Goal: Entertainment & Leisure: Consume media (video, audio)

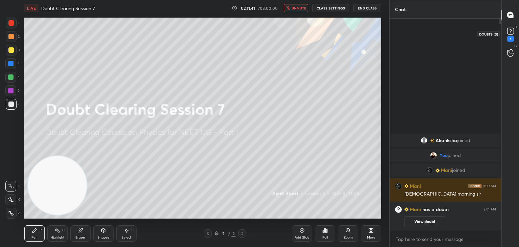
scroll to position [154, 110]
click at [510, 33] on rect at bounding box center [510, 31] width 6 height 6
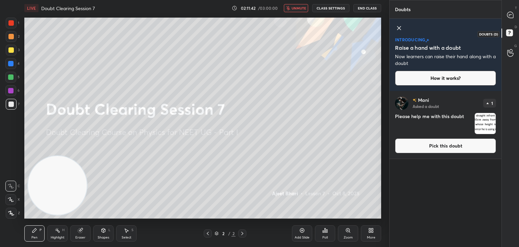
click at [510, 33] on rect at bounding box center [509, 33] width 6 height 6
click at [480, 123] on img "grid" at bounding box center [485, 123] width 21 height 21
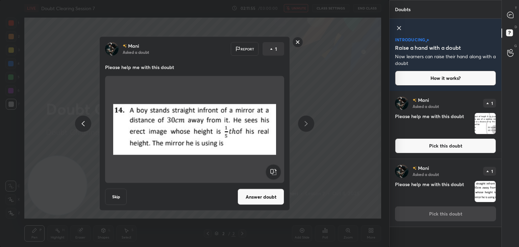
click at [478, 128] on img "grid" at bounding box center [485, 123] width 21 height 21
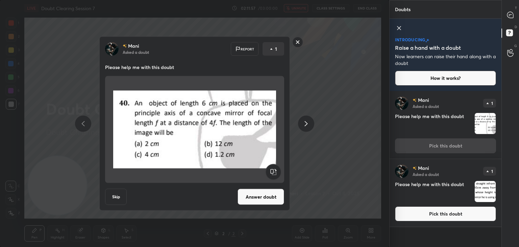
click at [298, 43] on rect at bounding box center [298, 42] width 10 height 10
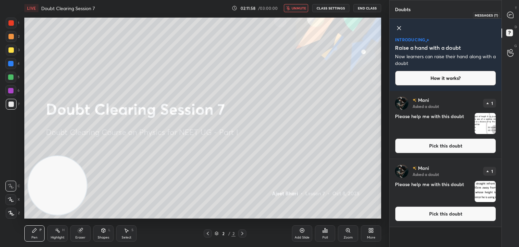
click at [510, 18] on icon at bounding box center [510, 14] width 7 height 7
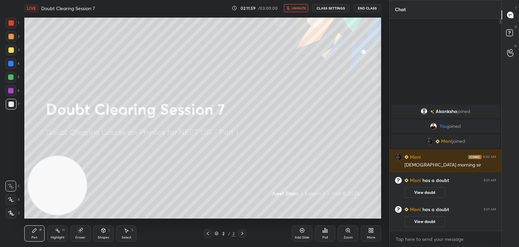
scroll to position [210, 110]
click at [302, 7] on span "unmute" at bounding box center [299, 8] width 15 height 5
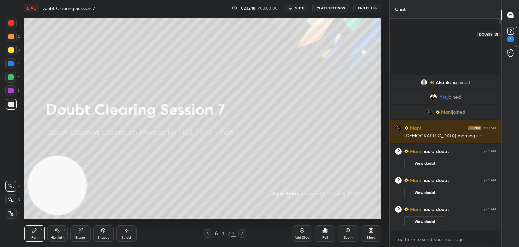
click at [511, 29] on rect at bounding box center [510, 31] width 6 height 6
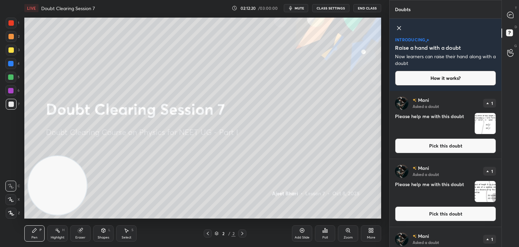
click at [482, 115] on img "grid" at bounding box center [485, 123] width 21 height 21
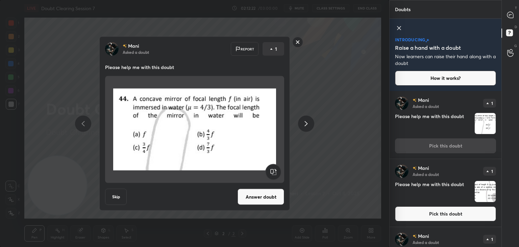
click at [294, 44] on rect at bounding box center [298, 42] width 10 height 10
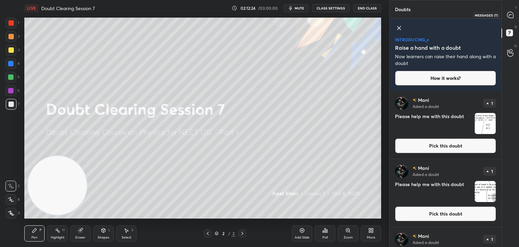
click at [512, 15] on icon at bounding box center [510, 15] width 6 height 6
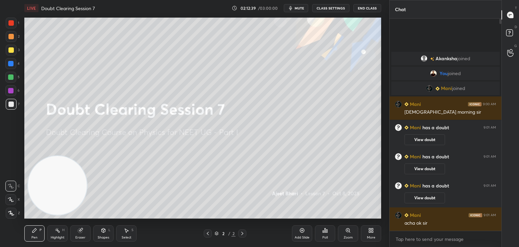
click at [299, 9] on span "mute" at bounding box center [299, 8] width 9 height 5
click at [504, 35] on icon at bounding box center [510, 34] width 12 height 12
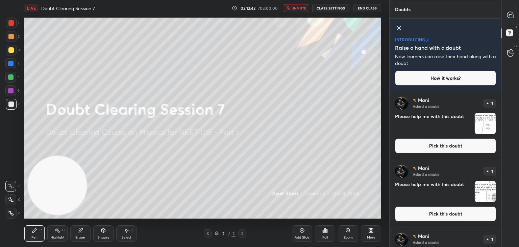
click at [484, 140] on button "Pick this doubt" at bounding box center [445, 145] width 101 height 15
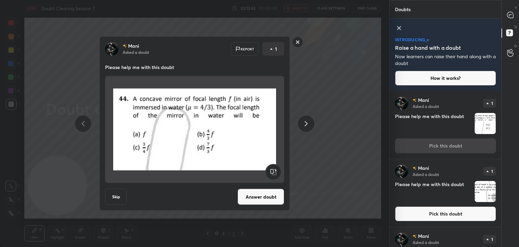
click at [482, 128] on img "grid" at bounding box center [485, 123] width 21 height 21
click at [299, 40] on rect at bounding box center [298, 42] width 10 height 10
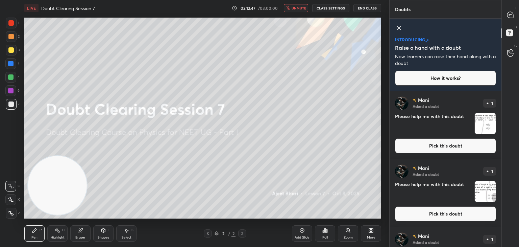
click at [509, 7] on div "T Messages (T)" at bounding box center [510, 14] width 17 height 19
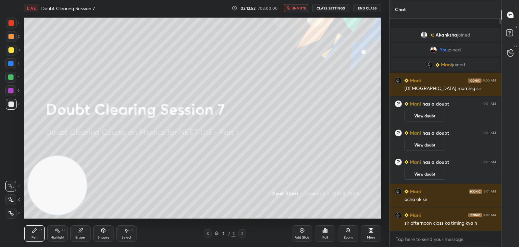
click at [297, 10] on span "unmute" at bounding box center [299, 8] width 15 height 5
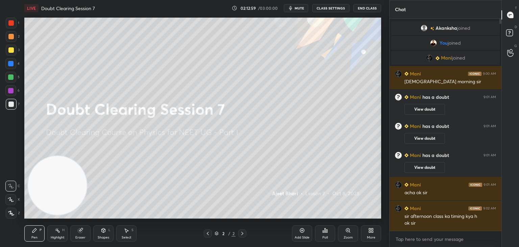
click at [299, 7] on span "mute" at bounding box center [299, 8] width 9 height 5
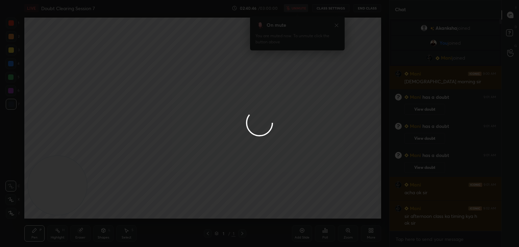
click at [222, 104] on div at bounding box center [259, 123] width 519 height 247
